Goal: Register for event/course

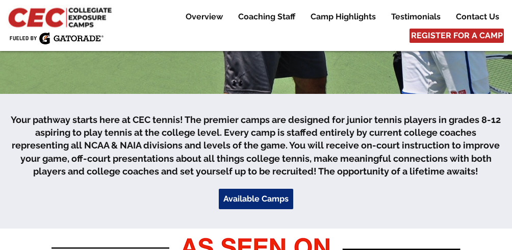
scroll to position [306, 0]
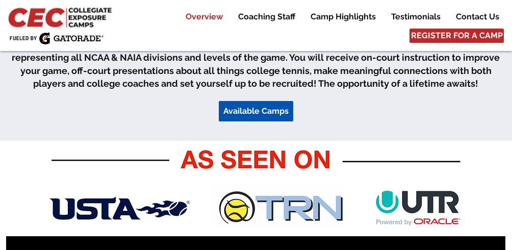
click at [251, 110] on span "Available Camps" at bounding box center [255, 111] width 65 height 11
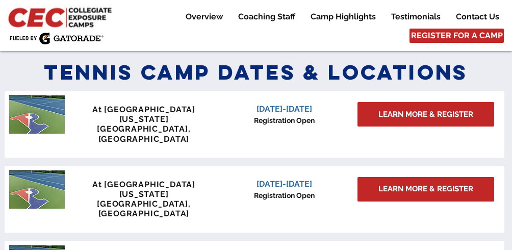
scroll to position [992, 0]
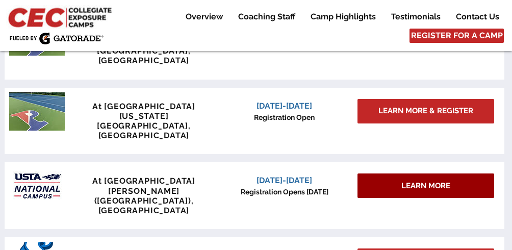
click at [384, 173] on div "LEARN MORE" at bounding box center [425, 185] width 137 height 24
click at [396, 173] on div "LEARN MORE" at bounding box center [425, 185] width 137 height 24
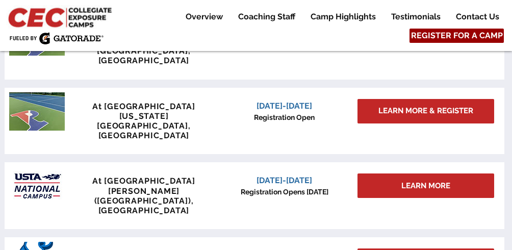
click at [443, 33] on span "REGISTER FOR A CAMP" at bounding box center [457, 35] width 92 height 11
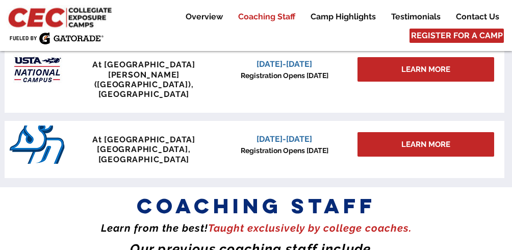
scroll to position [1094, 0]
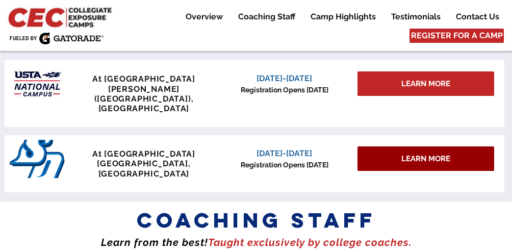
click at [410, 154] on span "LEARN MORE" at bounding box center [425, 159] width 49 height 11
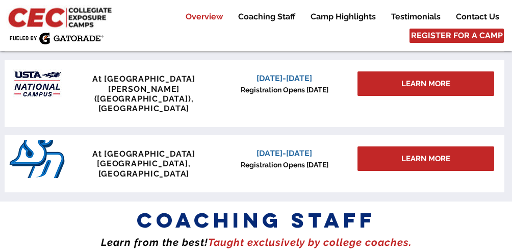
click at [209, 13] on p "Overview" at bounding box center [204, 17] width 47 height 12
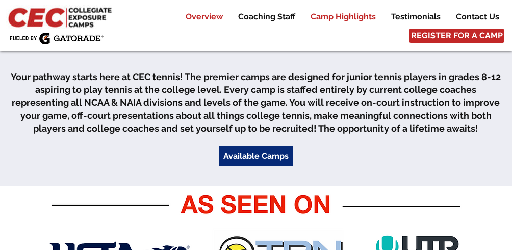
click at [370, 17] on p "Camp Highlights" at bounding box center [342, 17] width 75 height 12
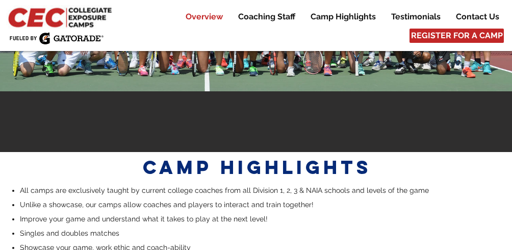
scroll to position [2006, 0]
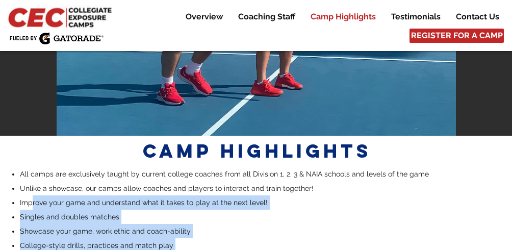
drag, startPoint x: 34, startPoint y: 111, endPoint x: 243, endPoint y: 197, distance: 226.4
click at [243, 197] on ul "All camps are exclusively taught by current college coaches from all Division 1…" at bounding box center [257, 238] width 492 height 143
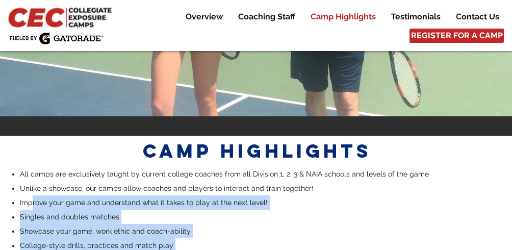
drag, startPoint x: 243, startPoint y: 197, endPoint x: 102, endPoint y: 160, distance: 146.0
click at [102, 241] on span "College-style drills, practices and match play" at bounding box center [97, 245] width 154 height 8
click at [150, 241] on span "College-style drills, practices and match play" at bounding box center [97, 245] width 154 height 8
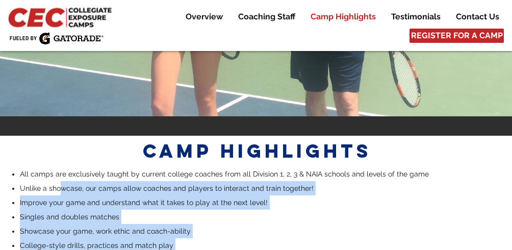
drag, startPoint x: 206, startPoint y: 177, endPoint x: 61, endPoint y: 101, distance: 163.8
click at [61, 167] on ul "All camps are exclusively taught by current college coaches from all Division 1…" at bounding box center [257, 238] width 492 height 143
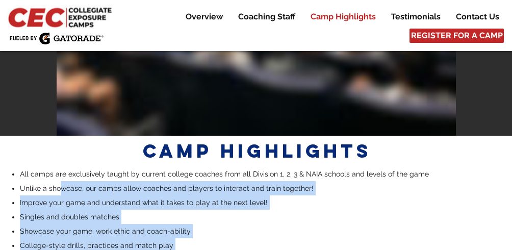
drag, startPoint x: 61, startPoint y: 101, endPoint x: 120, endPoint y: 154, distance: 79.1
click at [120, 238] on p "College-style drills, practices and match play" at bounding box center [261, 245] width 483 height 14
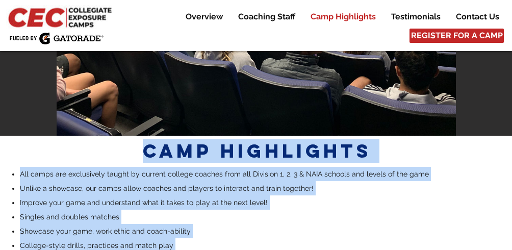
drag, startPoint x: 193, startPoint y: 178, endPoint x: 4, endPoint y: 86, distance: 210.7
drag, startPoint x: 4, startPoint y: 86, endPoint x: 132, endPoint y: 151, distance: 144.4
click at [132, 224] on p "Showcase your game, work ethic and coach-ability" at bounding box center [261, 231] width 483 height 14
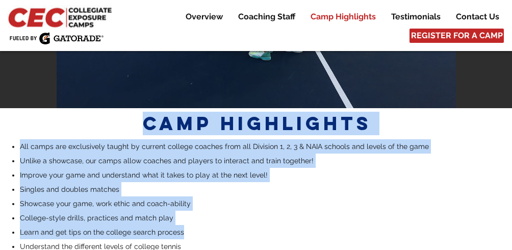
scroll to position [2057, 0]
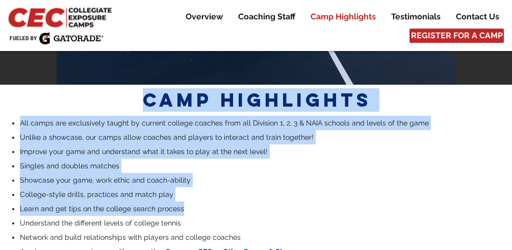
click at [203, 247] on span "Compare CEC vs Other Camps & Showcases" at bounding box center [239, 251] width 148 height 8
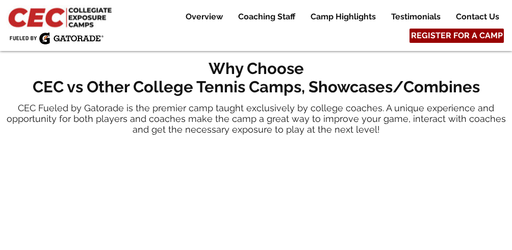
click at [425, 37] on span "REGISTER FOR A CAMP" at bounding box center [457, 35] width 92 height 11
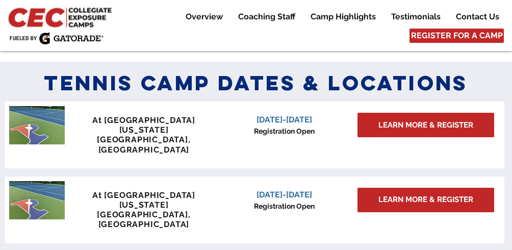
scroll to position [839, 0]
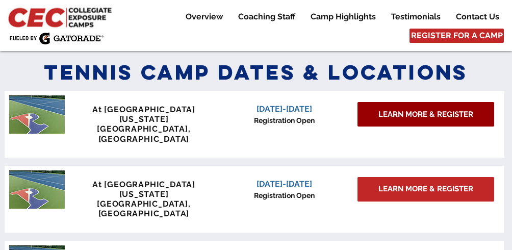
click at [423, 113] on span "LEARN MORE & REGISTER" at bounding box center [425, 114] width 95 height 11
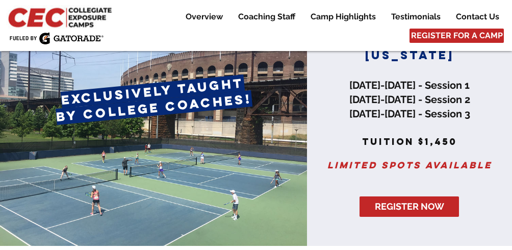
scroll to position [153, 0]
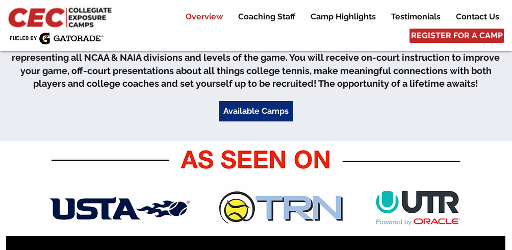
scroll to position [561, 0]
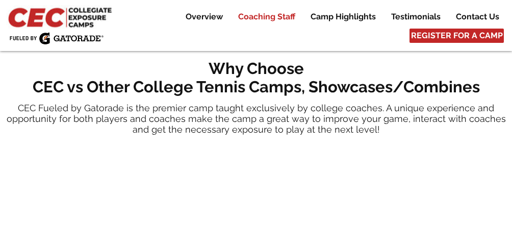
click at [272, 16] on p "Coaching Staff" at bounding box center [266, 17] width 67 height 12
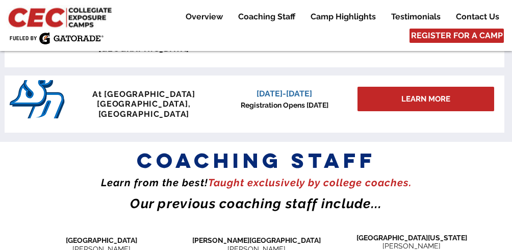
scroll to position [1158, 0]
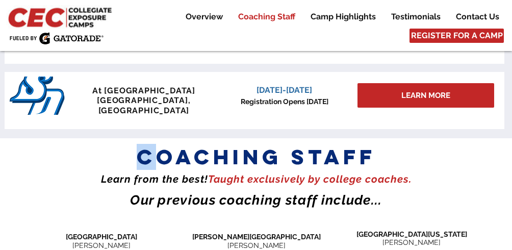
drag, startPoint x: 193, startPoint y: 83, endPoint x: 384, endPoint y: 125, distance: 195.3
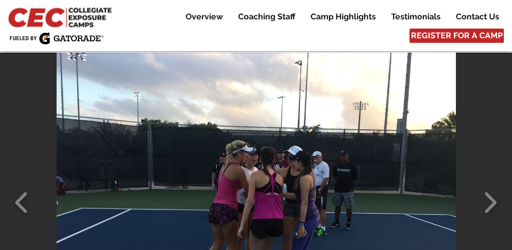
scroll to position [1770, 0]
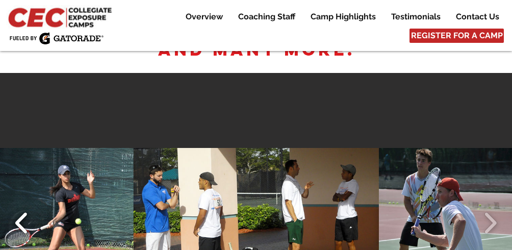
click at [19, 205] on button "Slide show gallery" at bounding box center [21, 223] width 23 height 36
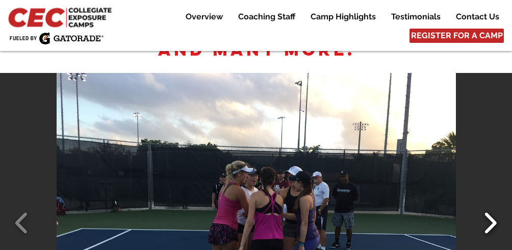
click at [492, 205] on button "Slide show gallery" at bounding box center [490, 223] width 23 height 36
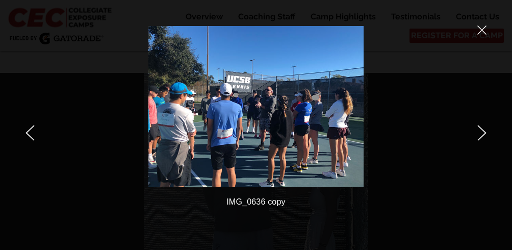
click at [486, 127] on icon "next" at bounding box center [481, 133] width 9 height 16
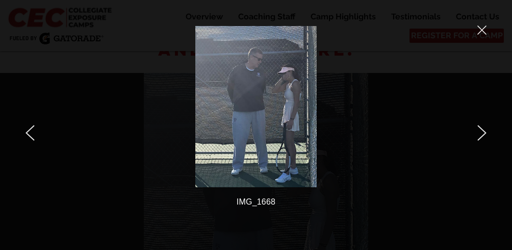
click at [481, 131] on icon "next" at bounding box center [481, 133] width 9 height 16
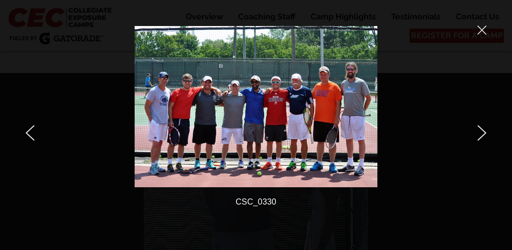
click at [498, 126] on div at bounding box center [427, 125] width 169 height 250
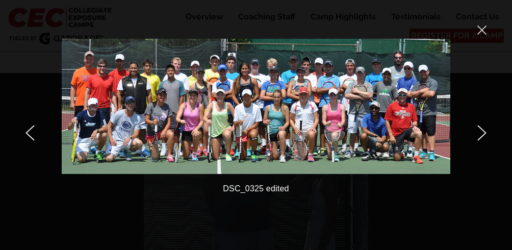
click at [476, 134] on div at bounding box center [427, 125] width 169 height 250
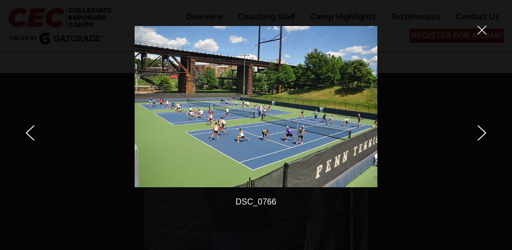
click at [481, 136] on icon "next" at bounding box center [481, 133] width 9 height 16
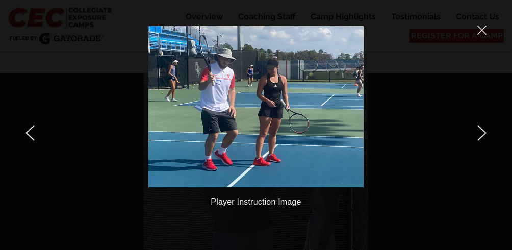
click at [481, 133] on icon "next" at bounding box center [481, 133] width 9 height 16
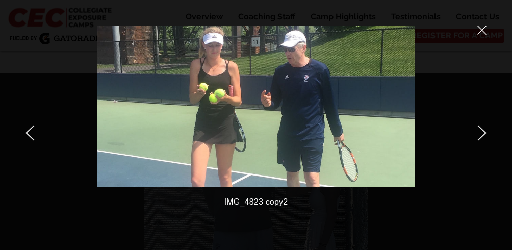
click at [486, 135] on icon "next" at bounding box center [481, 133] width 9 height 16
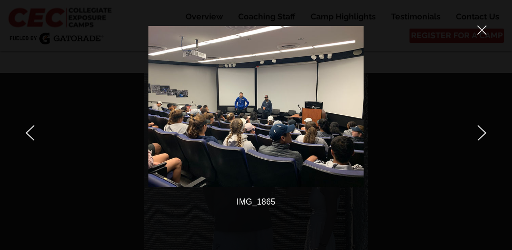
click at [481, 29] on icon "close" at bounding box center [481, 29] width 9 height 9
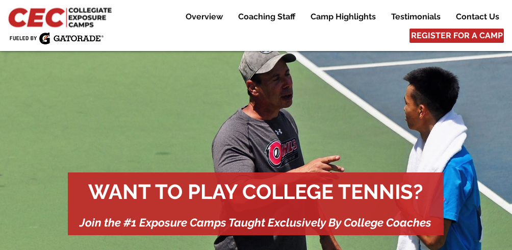
scroll to position [1770, 0]
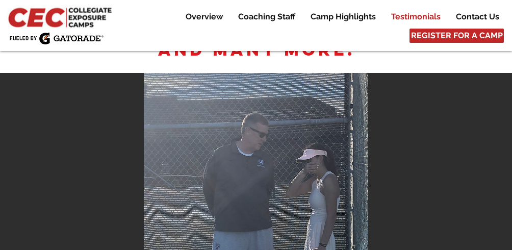
click at [418, 15] on p "Testimonials" at bounding box center [416, 17] width 60 height 12
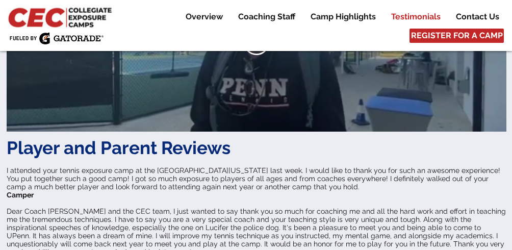
scroll to position [2667, 0]
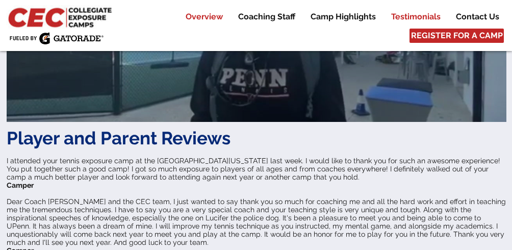
click at [199, 18] on p "Overview" at bounding box center [204, 17] width 47 height 12
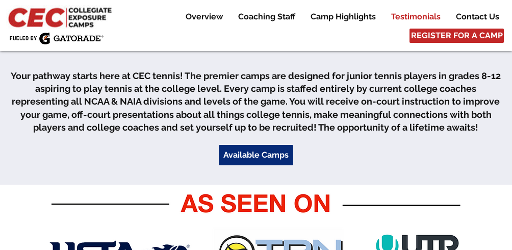
scroll to position [312, 0]
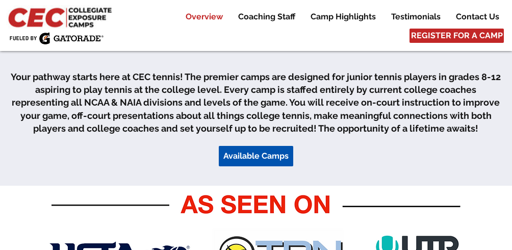
click at [272, 153] on span "Available Camps" at bounding box center [255, 155] width 65 height 11
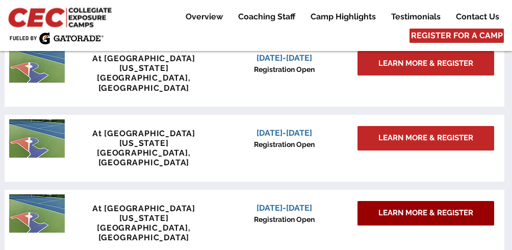
scroll to position [941, 0]
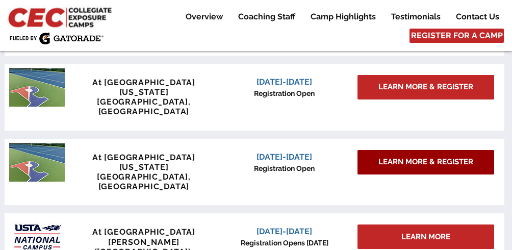
click at [403, 232] on span "LEARN MORE" at bounding box center [425, 237] width 49 height 11
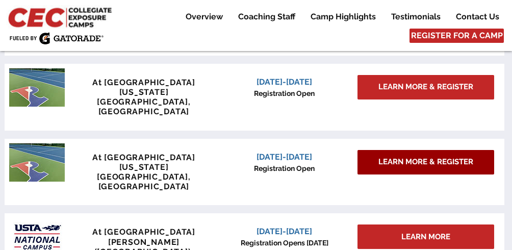
click at [395, 157] on span "LEARN MORE & REGISTER" at bounding box center [425, 162] width 95 height 11
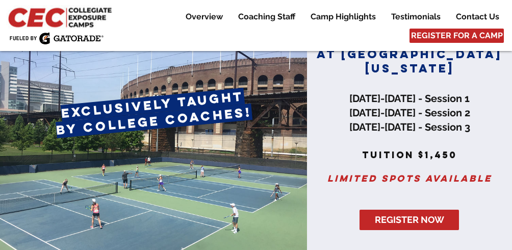
scroll to position [51, 0]
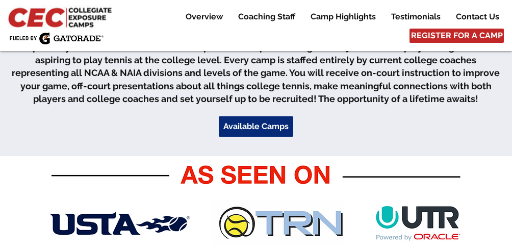
scroll to position [612, 0]
